Goal: Check status: Check status

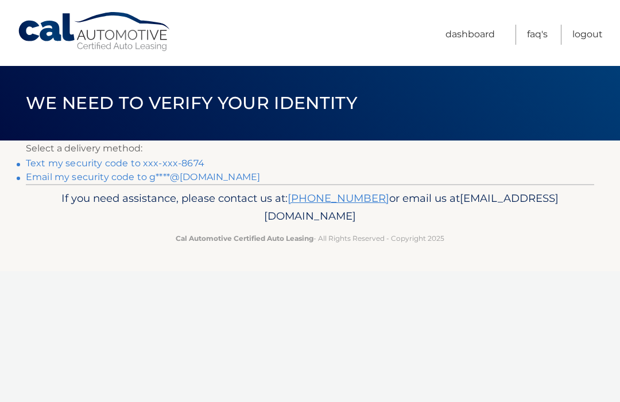
click at [177, 159] on link "Text my security code to xxx-xxx-8674" at bounding box center [115, 163] width 178 height 11
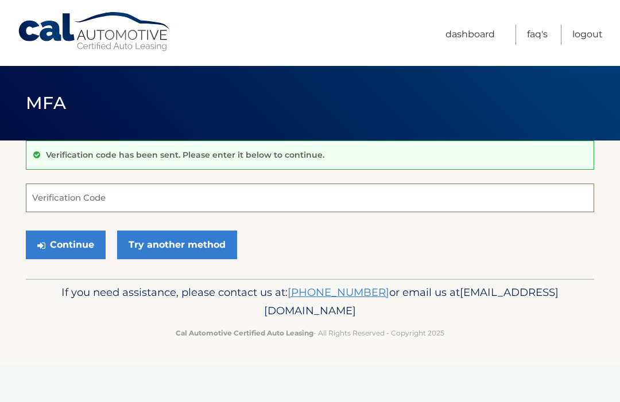
click at [206, 197] on input "Verification Code" at bounding box center [310, 198] width 568 height 29
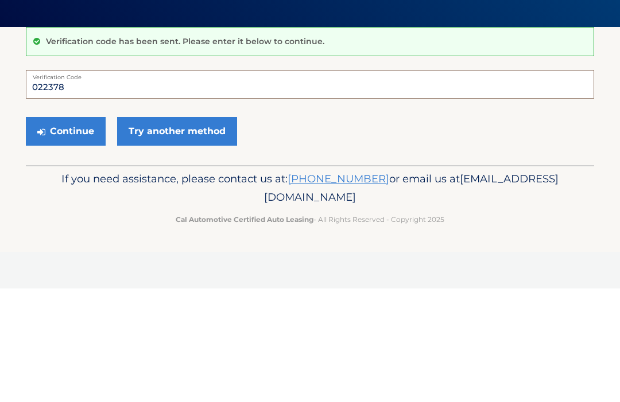
type input "022378"
click at [84, 231] on button "Continue" at bounding box center [66, 245] width 80 height 29
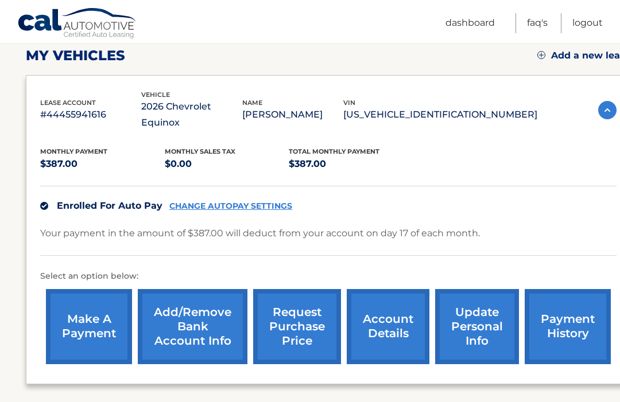
scroll to position [183, 0]
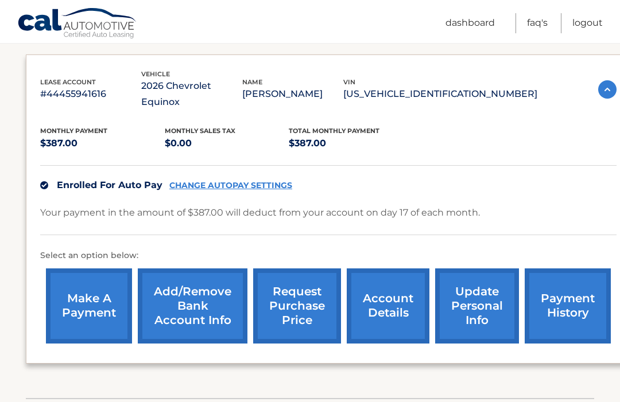
click at [575, 287] on link "payment history" at bounding box center [567, 306] width 86 height 75
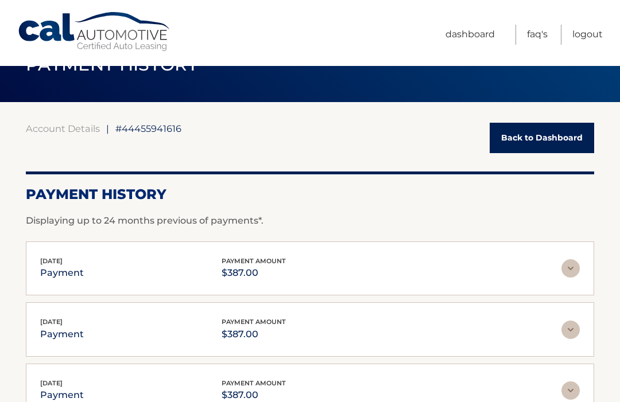
scroll to position [38, 0]
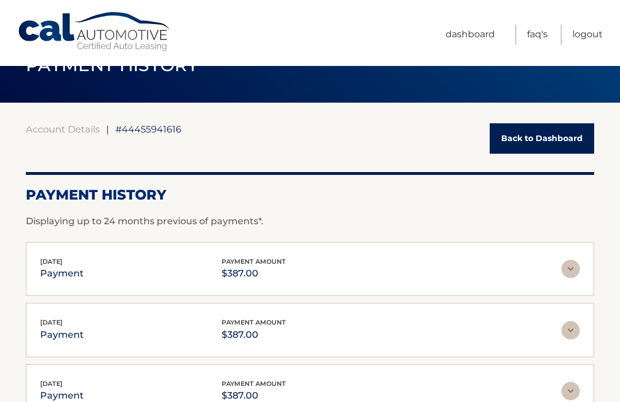
click at [587, 35] on link "Logout" at bounding box center [587, 35] width 30 height 20
